Goal: Task Accomplishment & Management: Complete application form

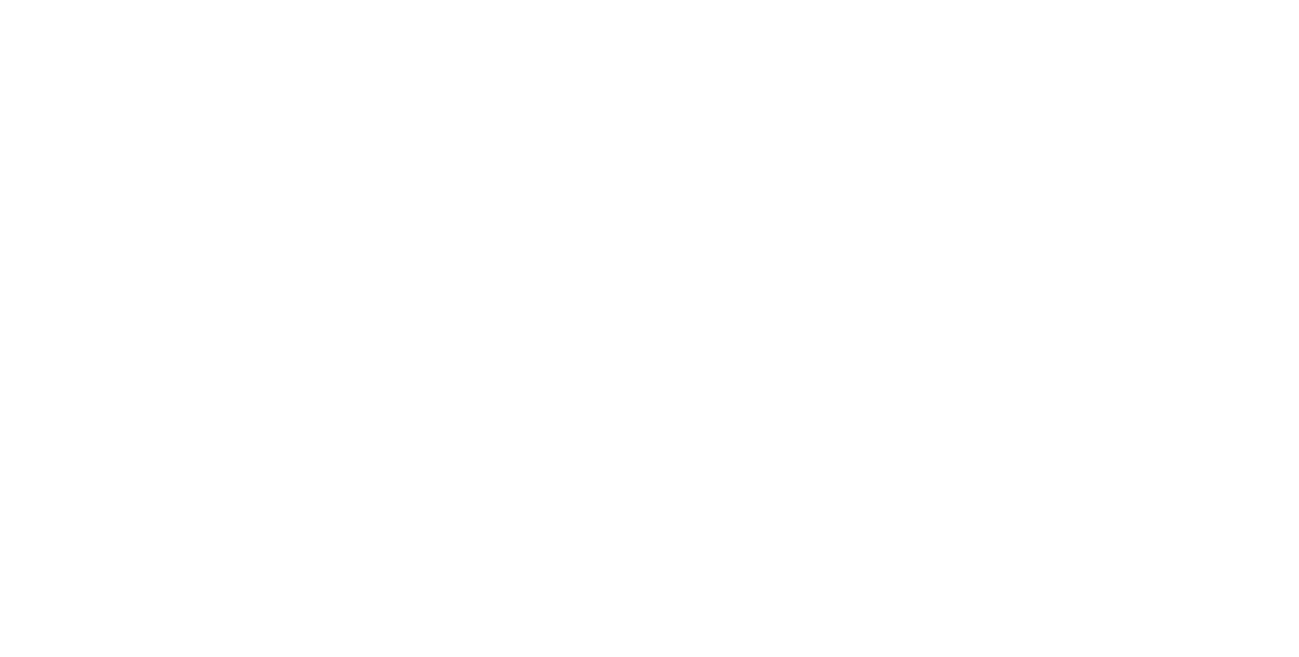
select select "**"
select select "*"
select select "****"
select select "**"
select select "*"
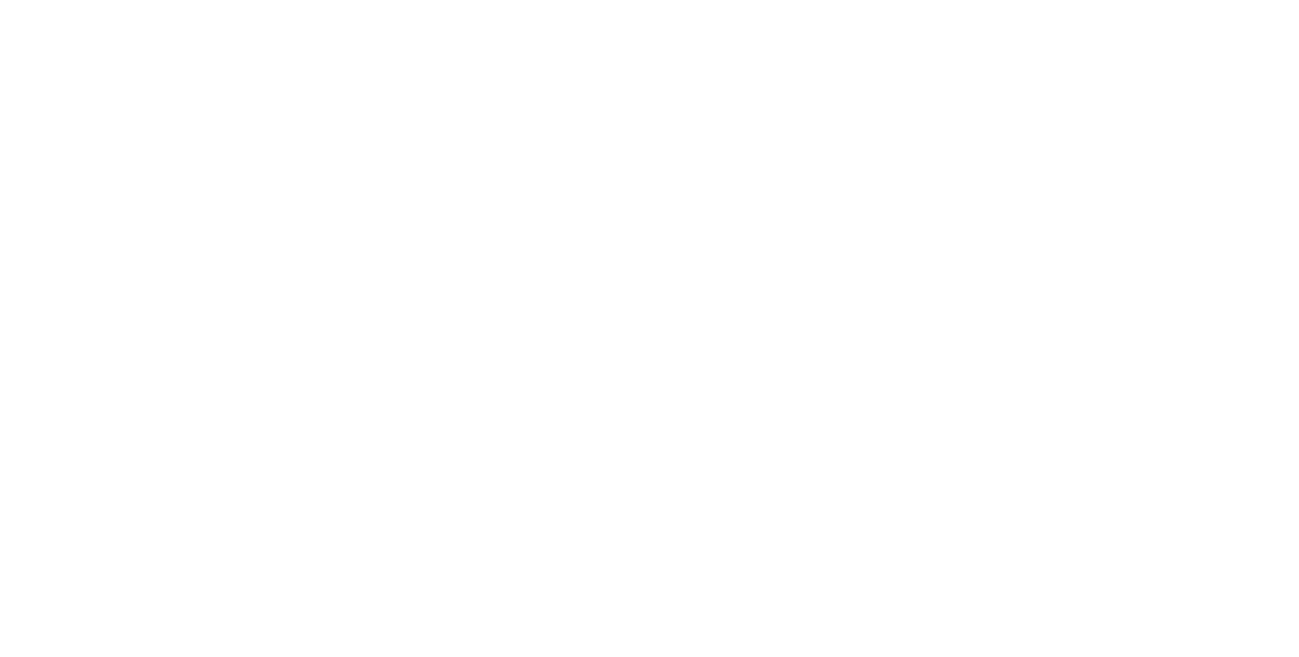
select select "****"
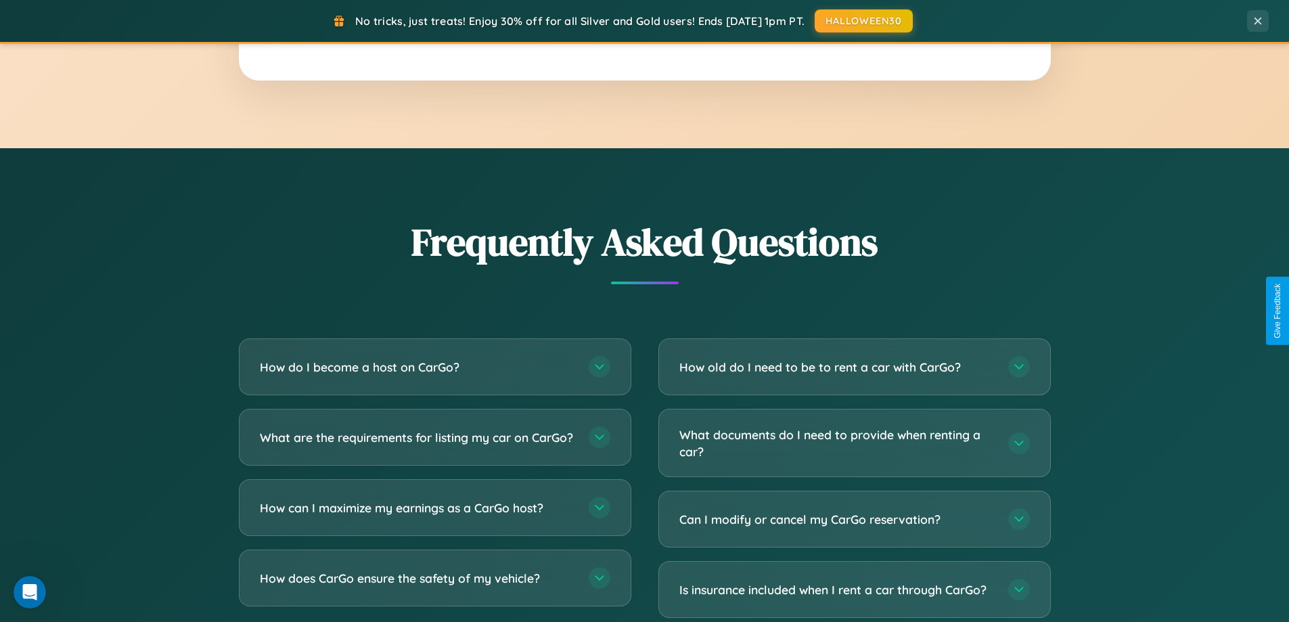
scroll to position [2603, 0]
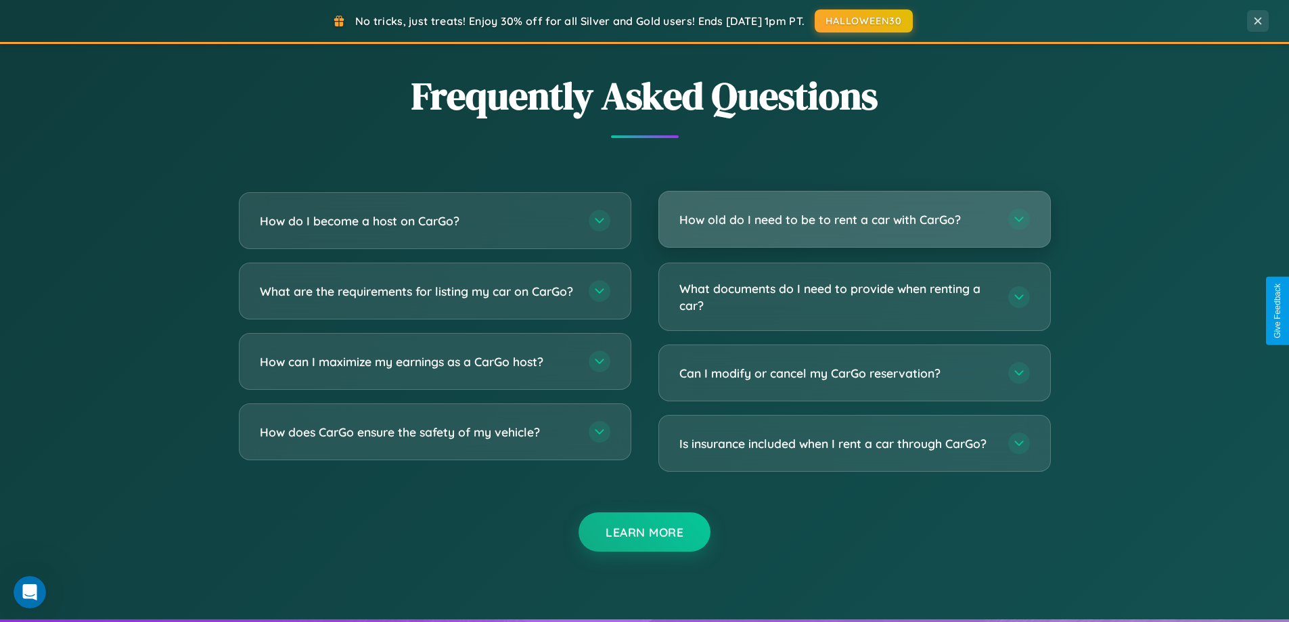
click at [854, 220] on h3 "How old do I need to be to rent a car with CarGo?" at bounding box center [836, 219] width 315 height 17
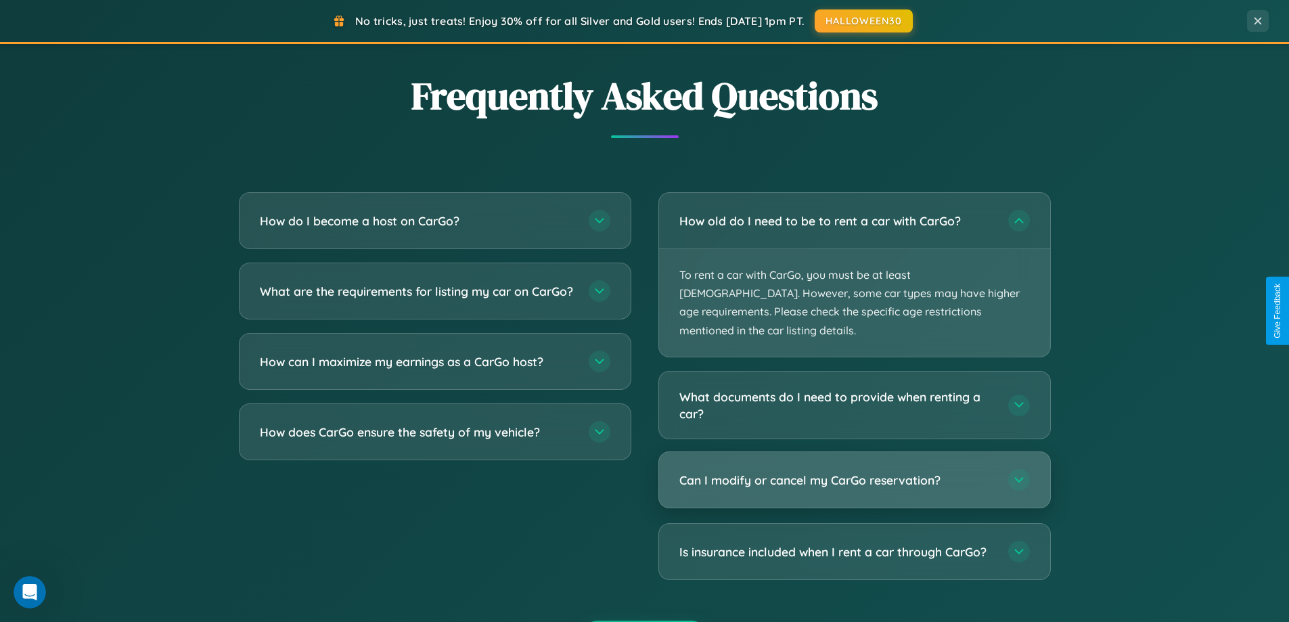
click at [854, 471] on h3 "Can I modify or cancel my CarGo reservation?" at bounding box center [836, 479] width 315 height 17
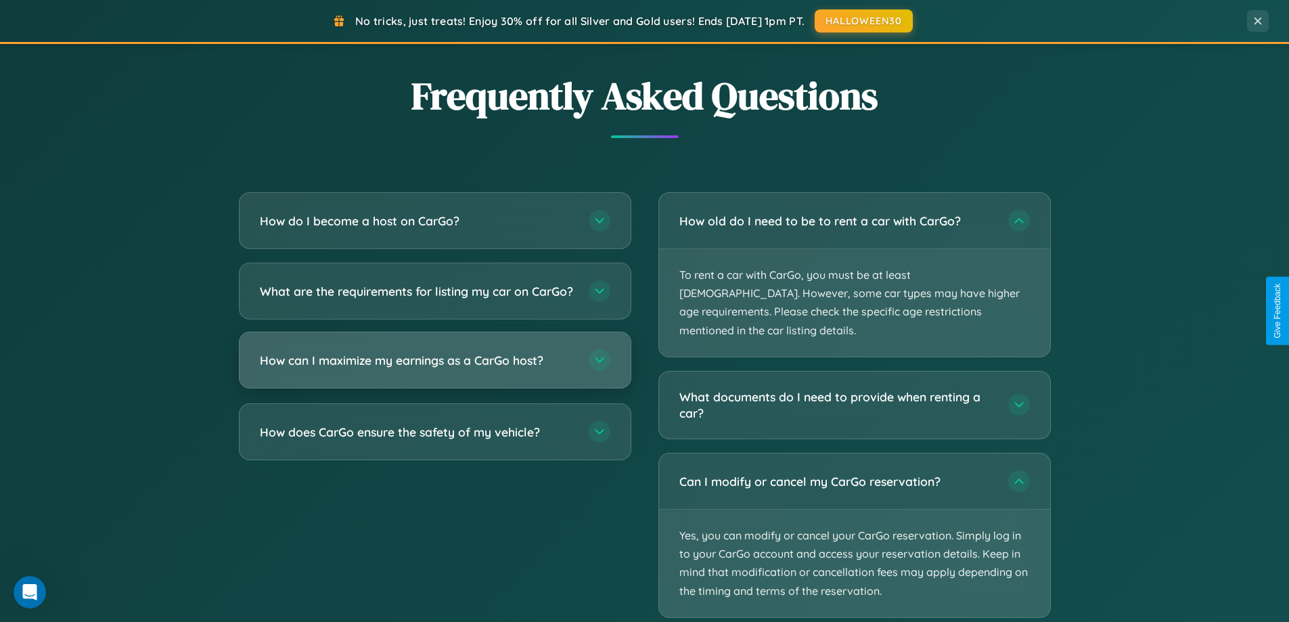
click at [434, 369] on h3 "How can I maximize my earnings as a CarGo host?" at bounding box center [417, 360] width 315 height 17
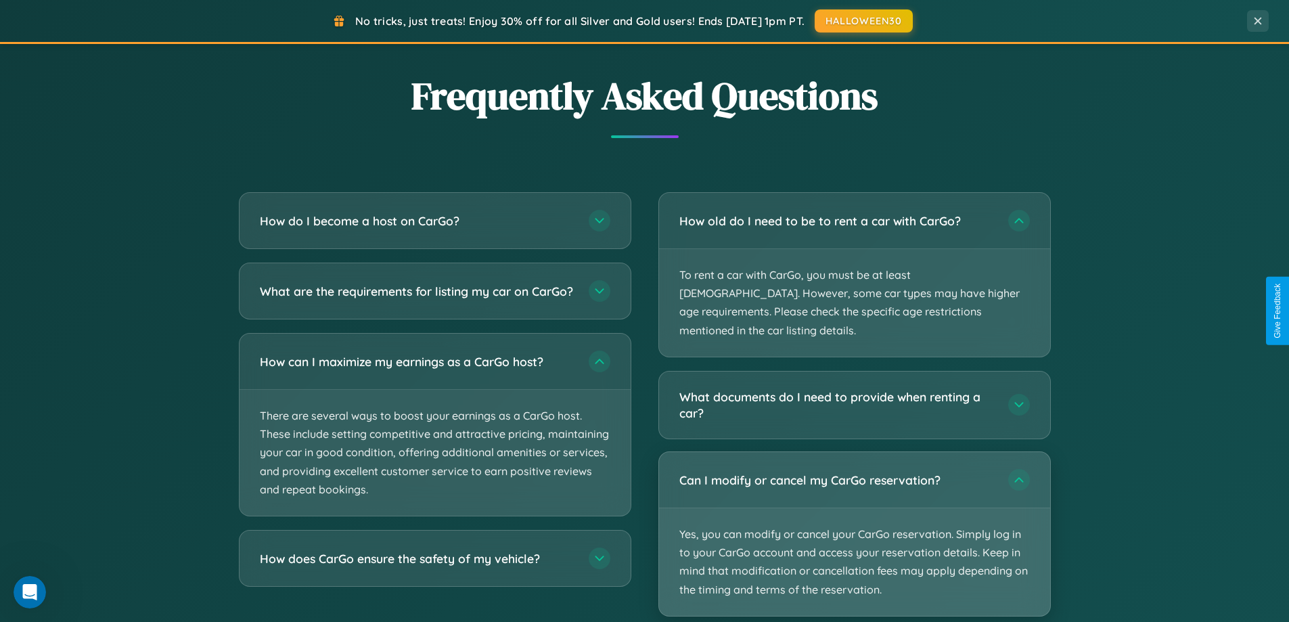
click at [854, 515] on p "Yes, you can modify or cancel your CarGo reservation. Simply log in to your Car…" at bounding box center [854, 562] width 391 height 108
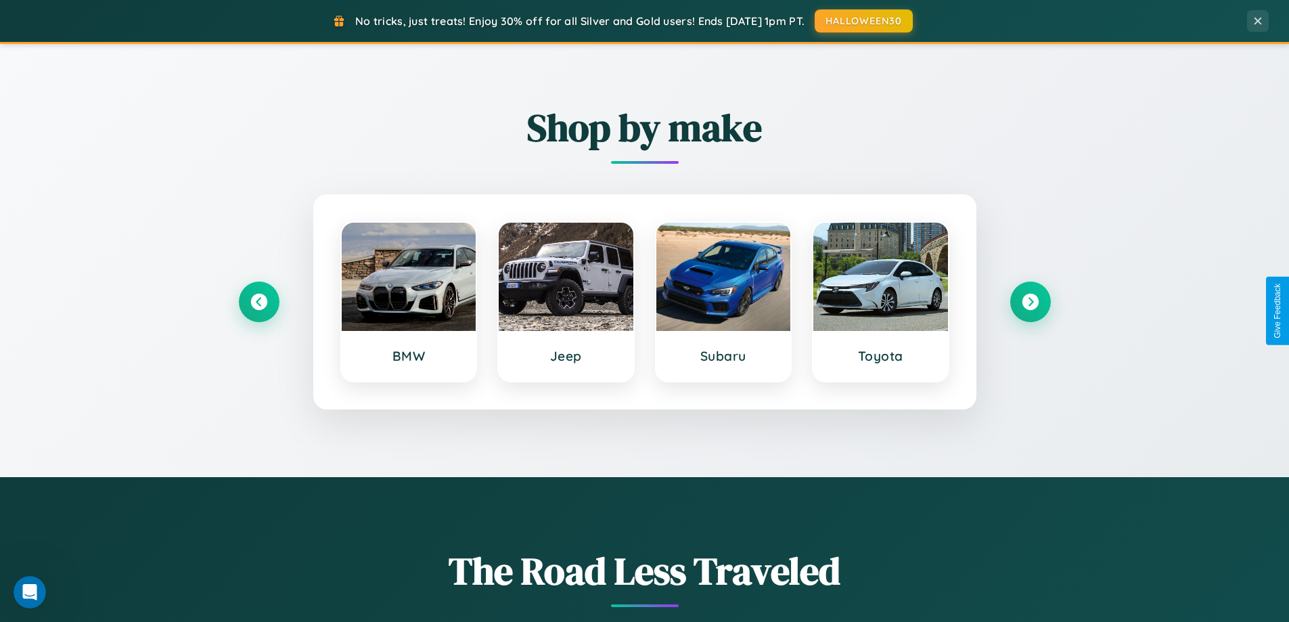
scroll to position [583, 0]
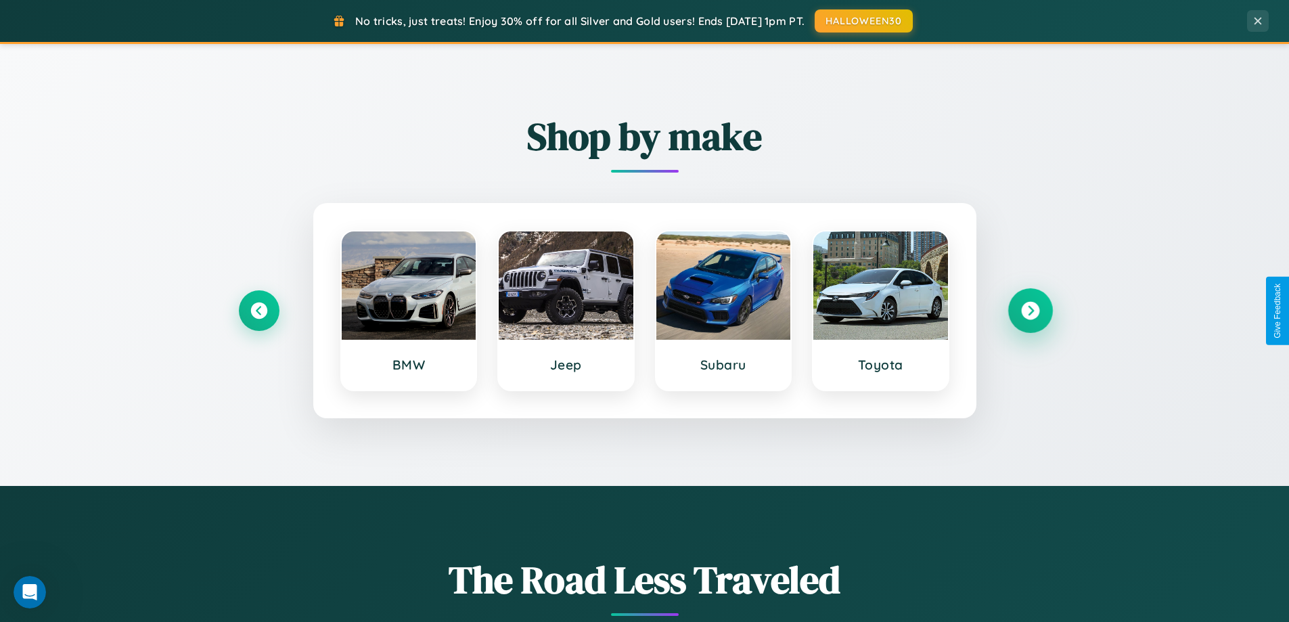
click at [1030, 310] on icon at bounding box center [1030, 311] width 18 height 18
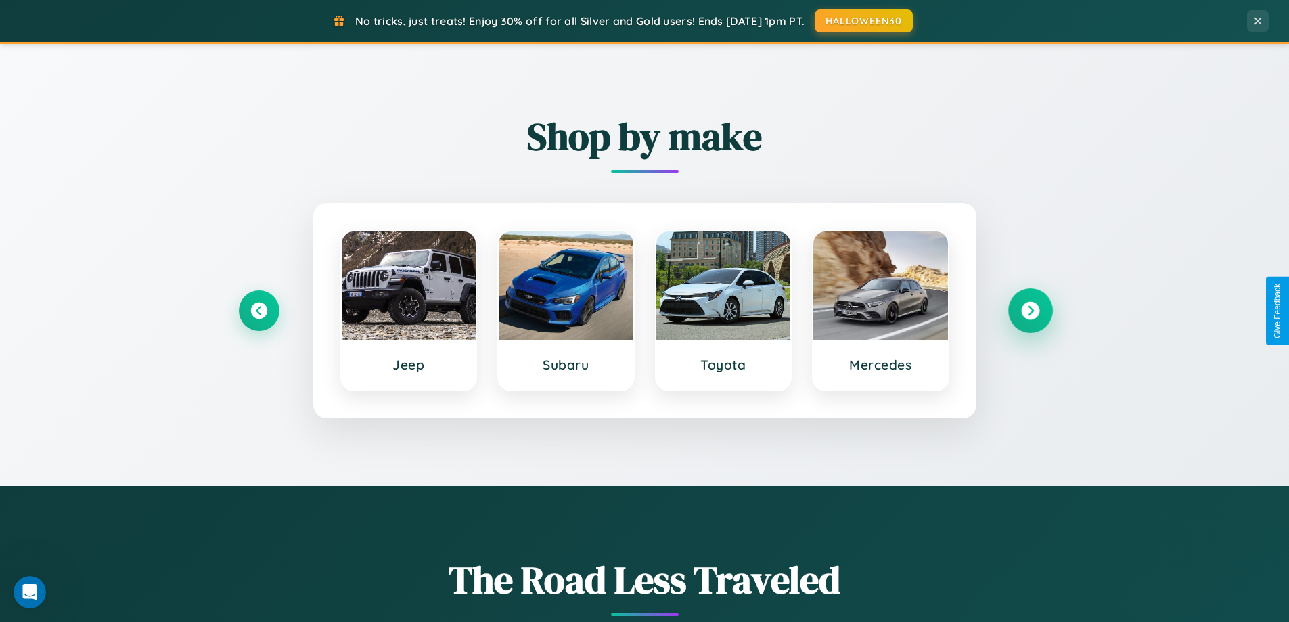
click at [1030, 310] on icon at bounding box center [1030, 311] width 18 height 18
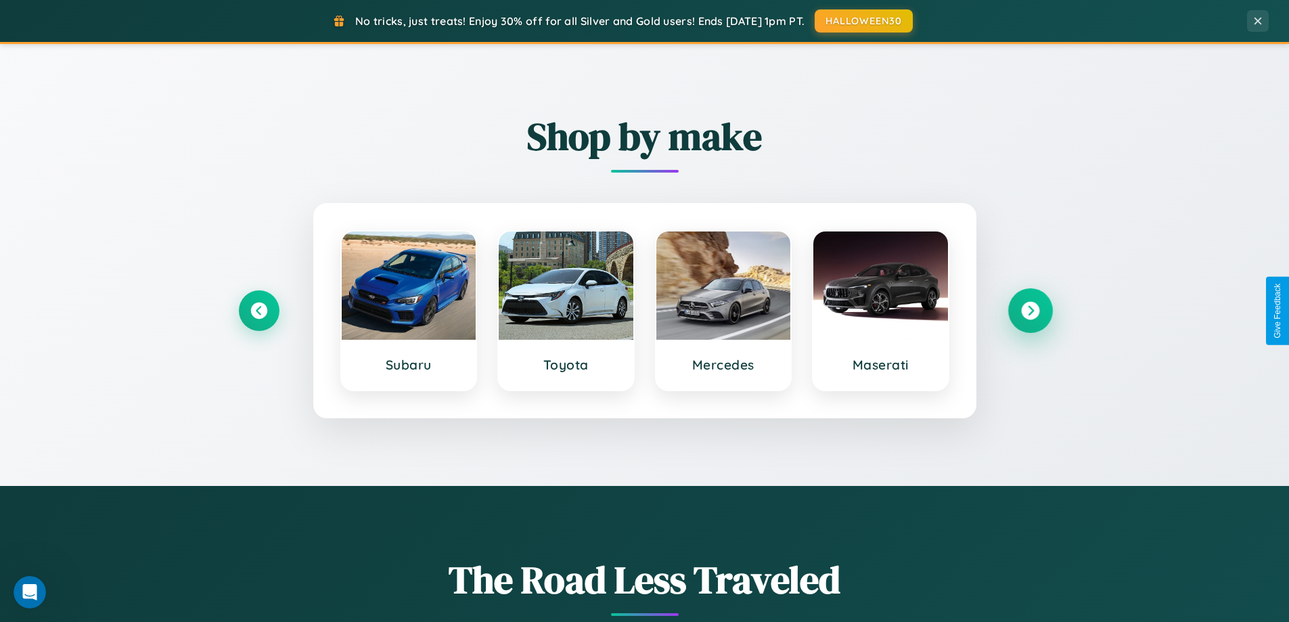
click at [1030, 310] on icon at bounding box center [1030, 311] width 18 height 18
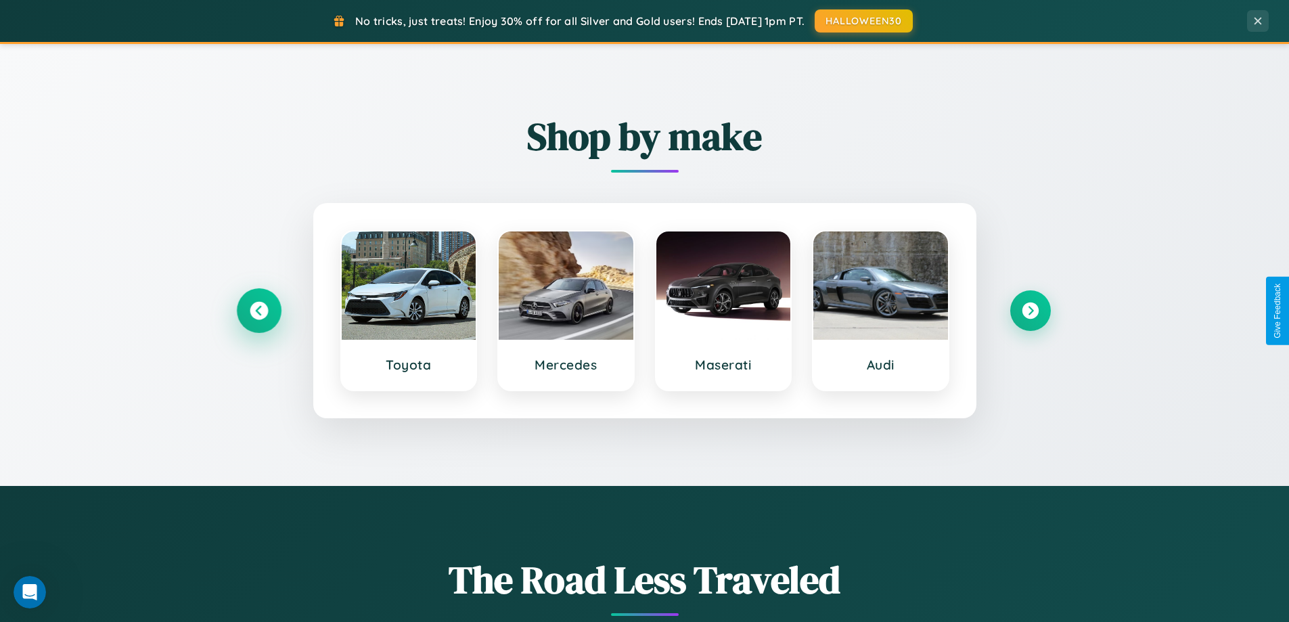
click at [258, 310] on icon at bounding box center [259, 311] width 18 height 18
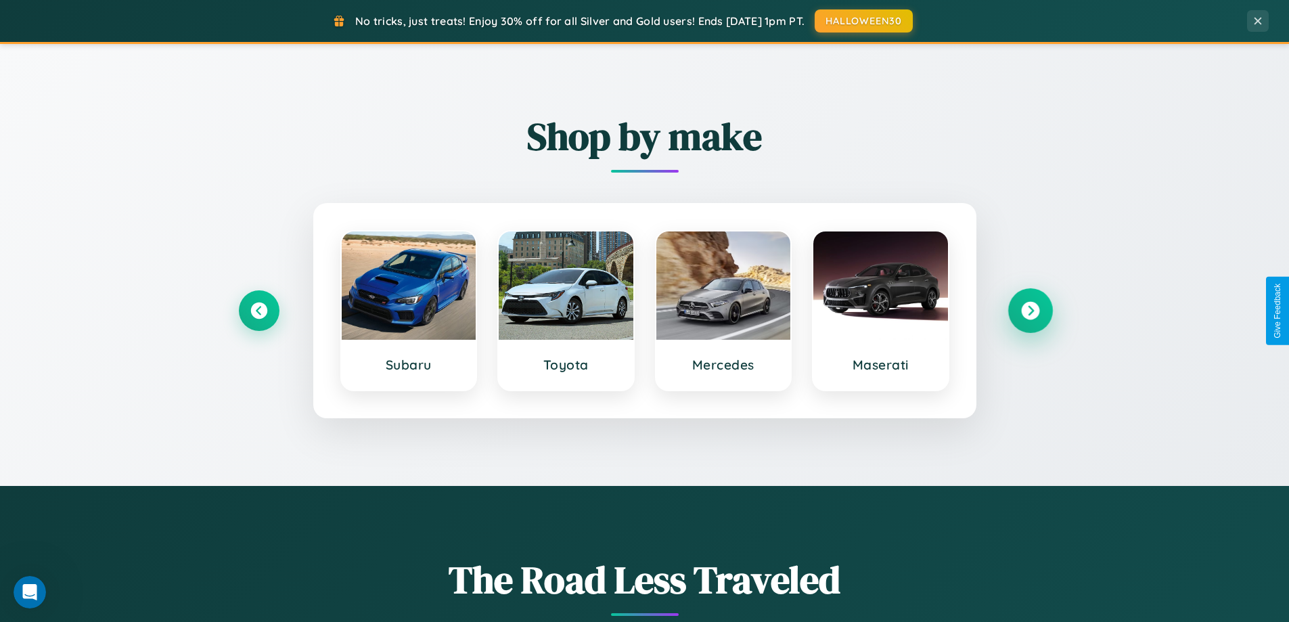
click at [1030, 310] on icon at bounding box center [1030, 311] width 18 height 18
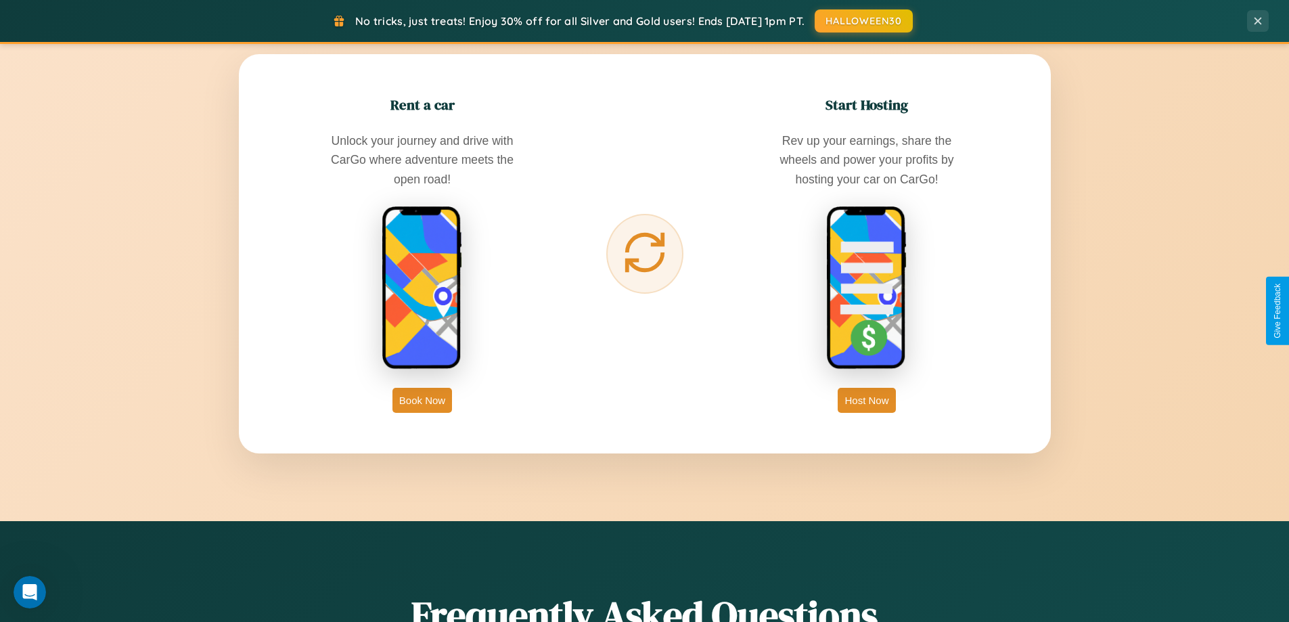
scroll to position [2173, 0]
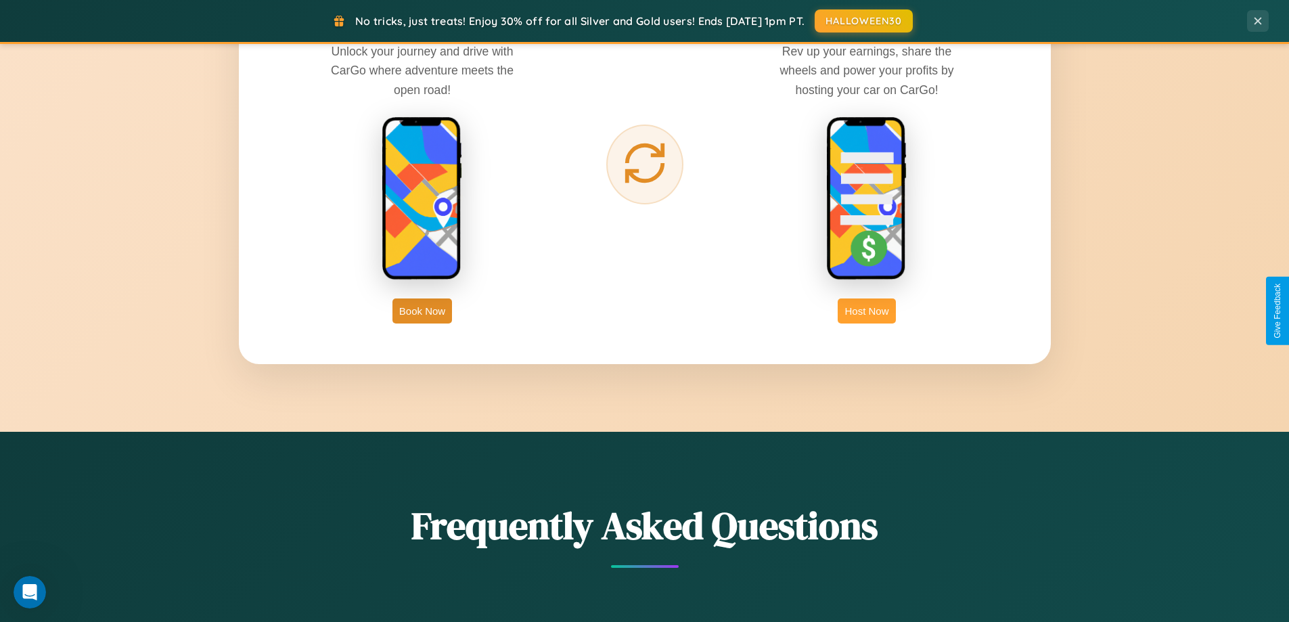
click at [867, 310] on button "Host Now" at bounding box center [865, 310] width 57 height 25
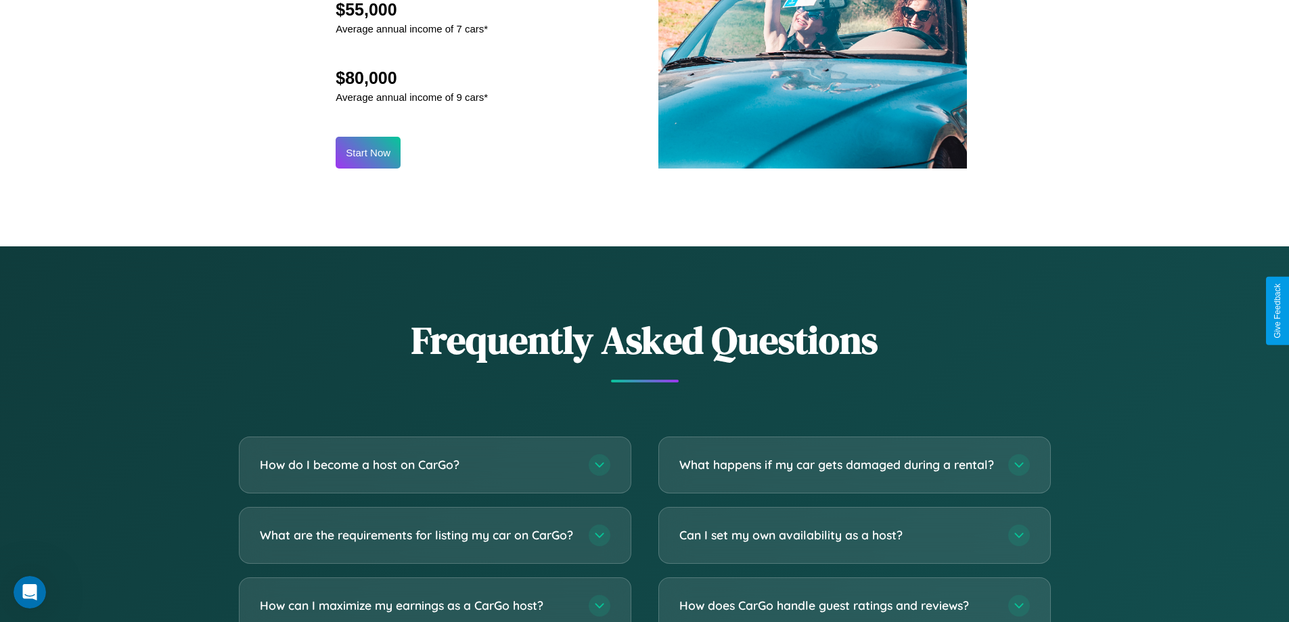
scroll to position [1828, 0]
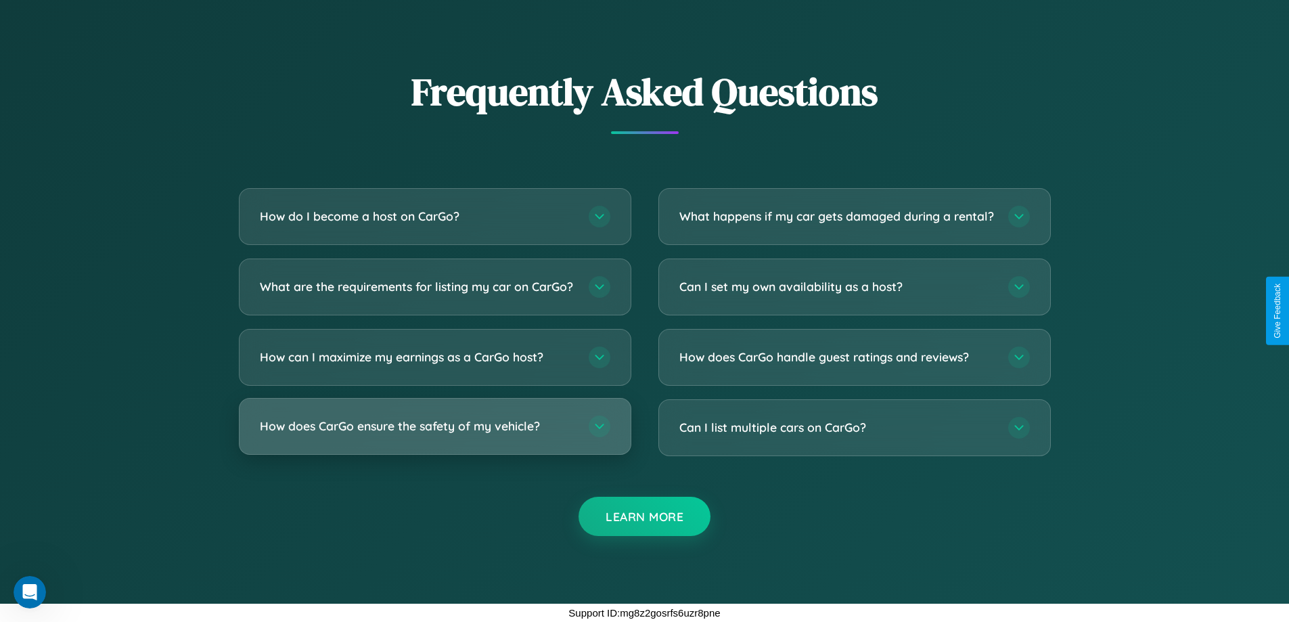
click at [434, 426] on h3 "How does CarGo ensure the safety of my vehicle?" at bounding box center [417, 425] width 315 height 17
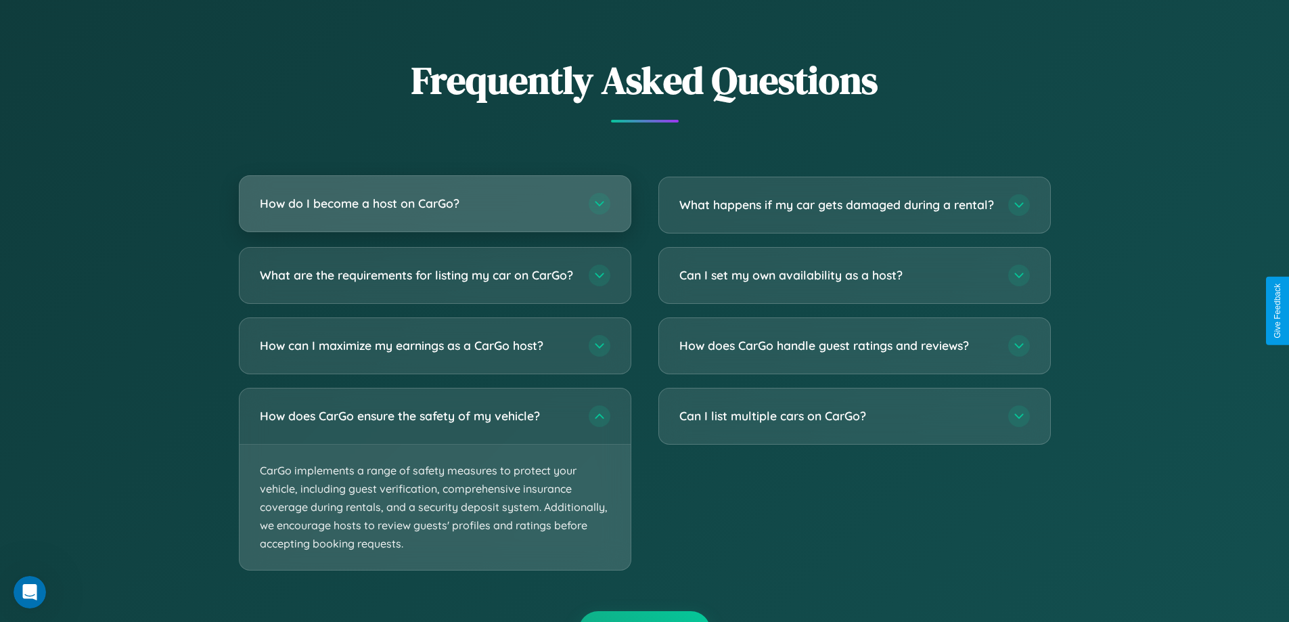
click at [434, 204] on h3 "How do I become a host on CarGo?" at bounding box center [417, 203] width 315 height 17
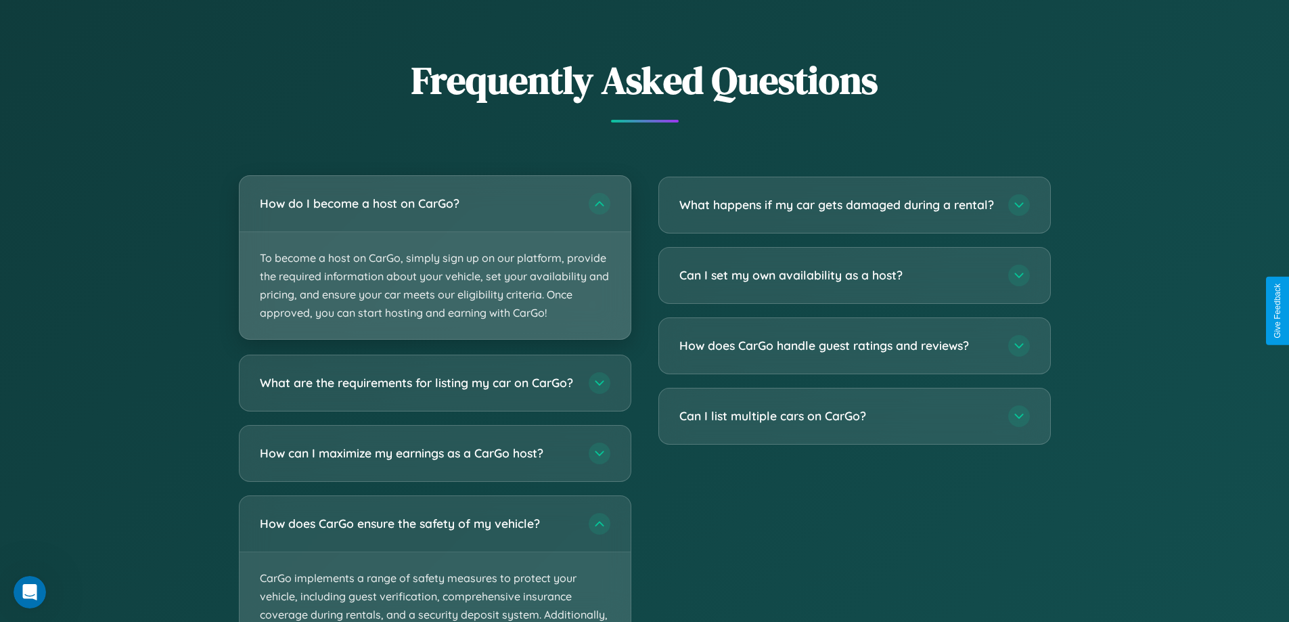
click at [434, 257] on p "To become a host on CarGo, simply sign up on our platform, provide the required…" at bounding box center [434, 286] width 391 height 108
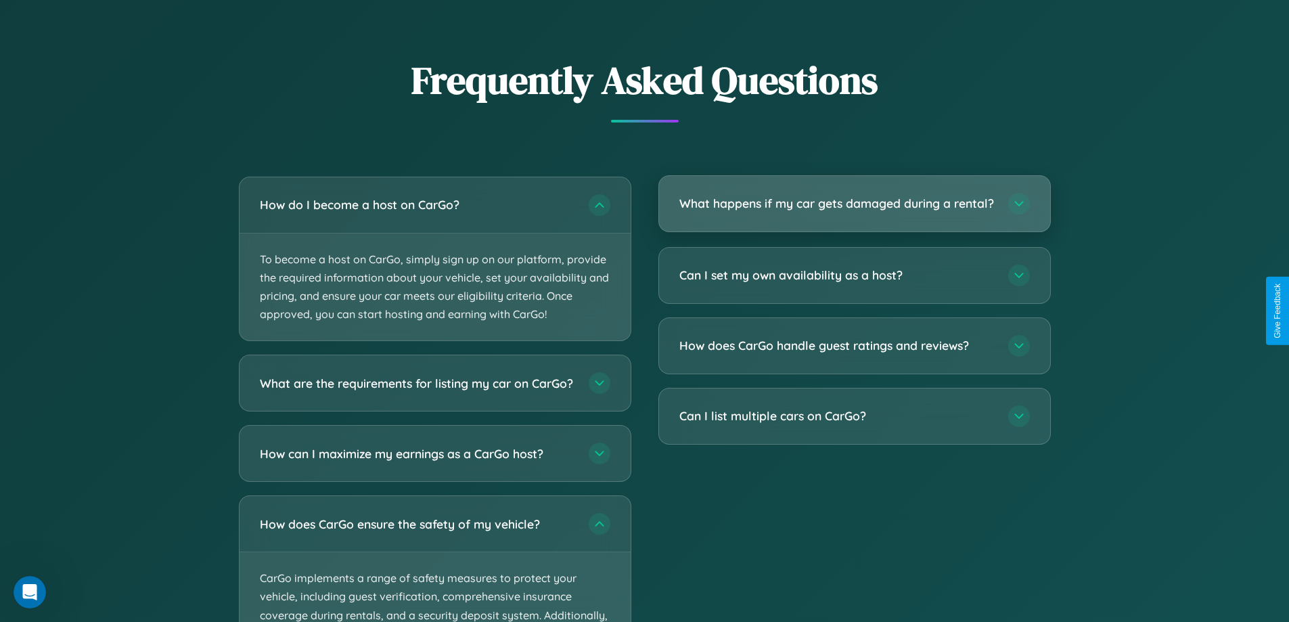
click at [854, 209] on h3 "What happens if my car gets damaged during a rental?" at bounding box center [836, 203] width 315 height 17
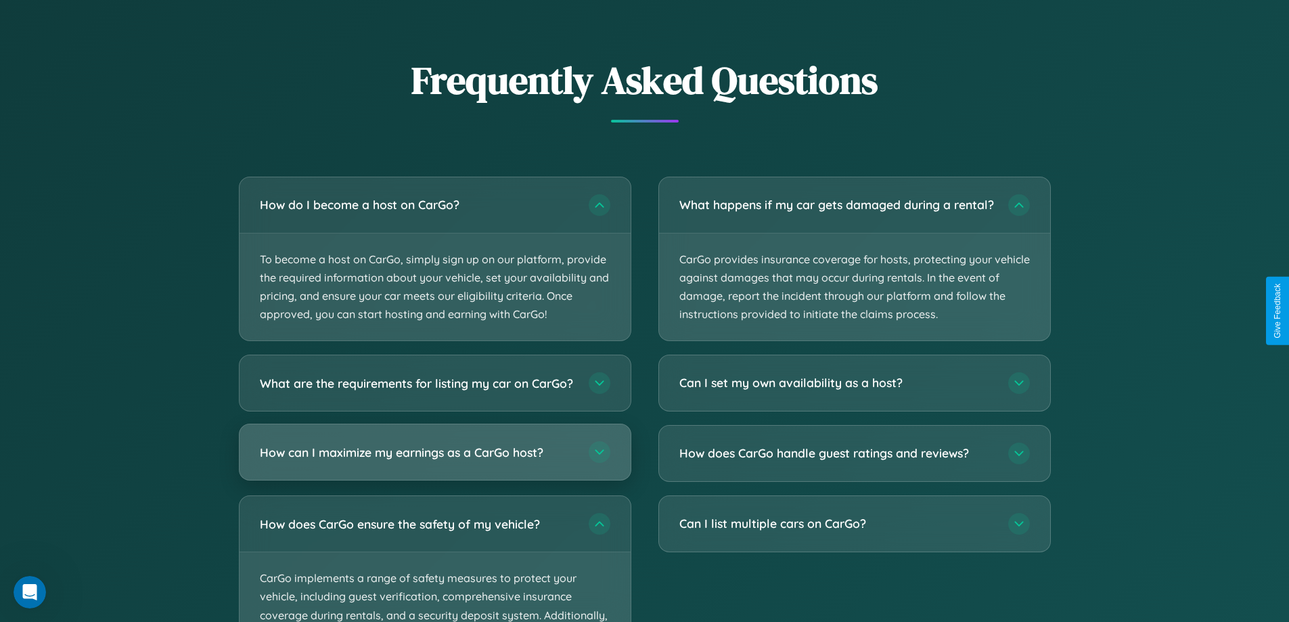
click at [434, 461] on h3 "How can I maximize my earnings as a CarGo host?" at bounding box center [417, 452] width 315 height 17
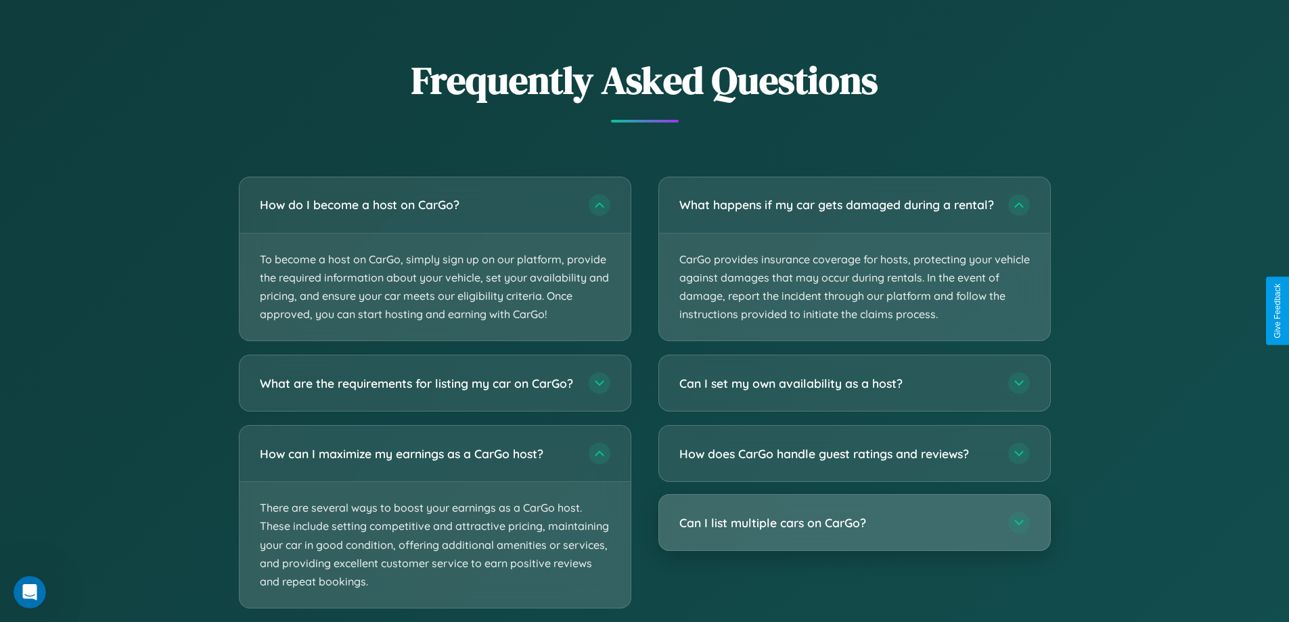
click at [854, 531] on h3 "Can I list multiple cars on CarGo?" at bounding box center [836, 522] width 315 height 17
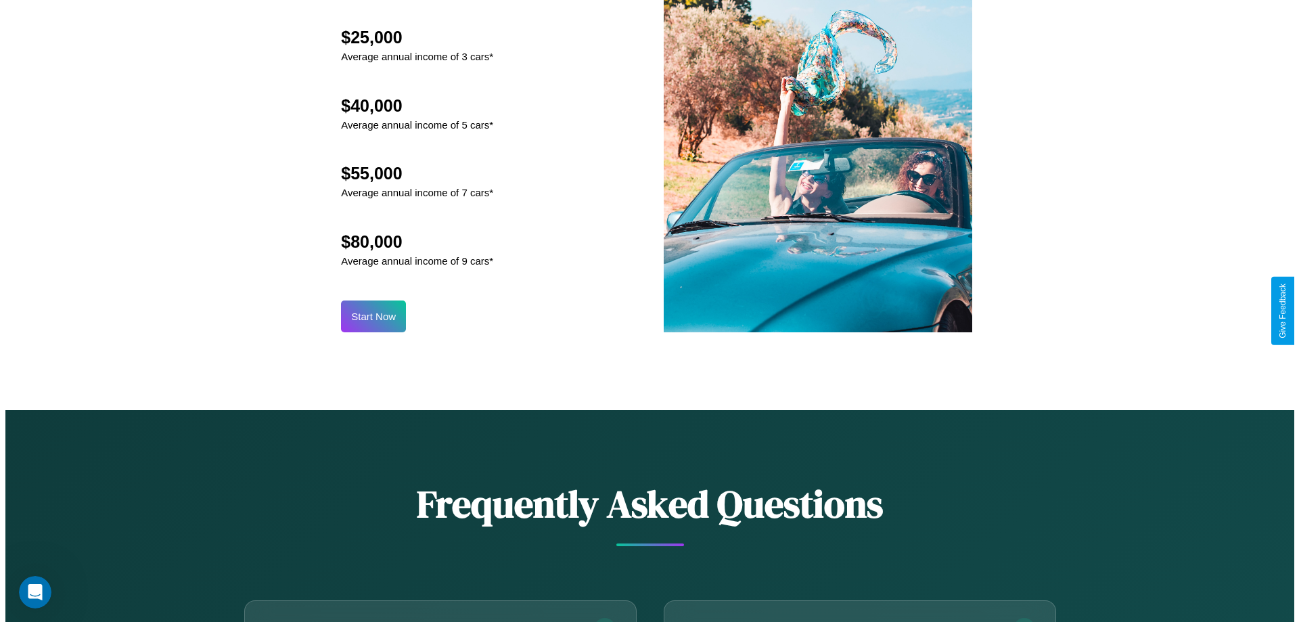
scroll to position [1410, 0]
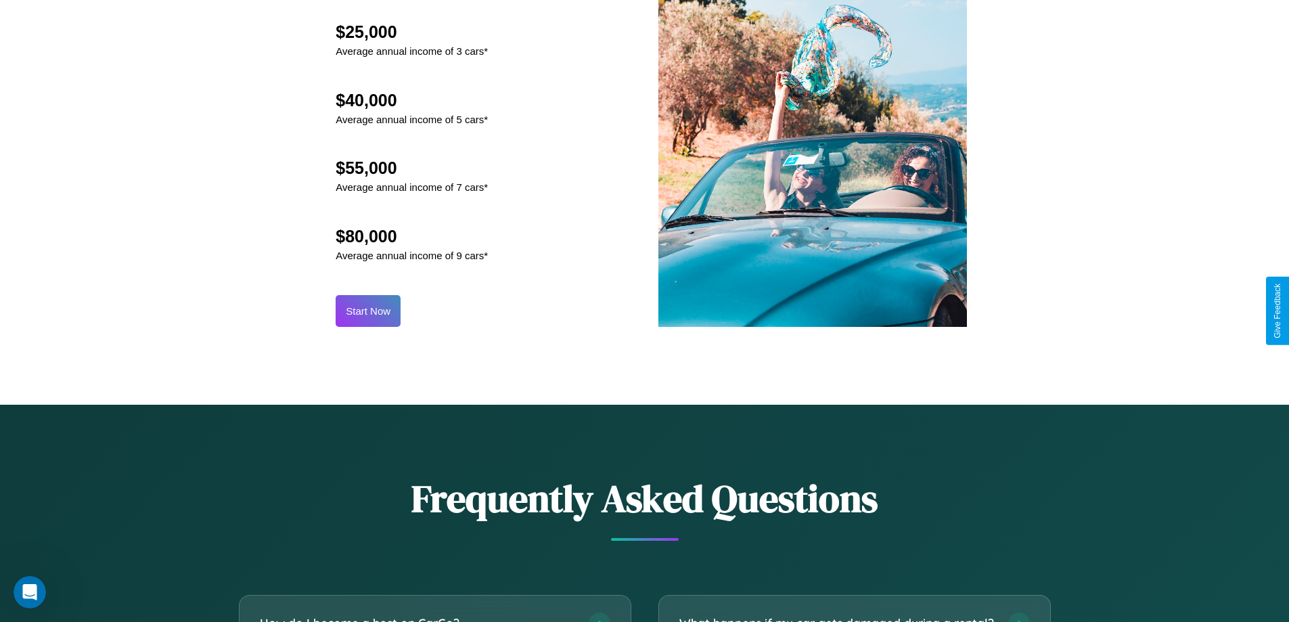
click at [368, 310] on button "Start Now" at bounding box center [368, 311] width 65 height 32
